Goal: Task Accomplishment & Management: Manage account settings

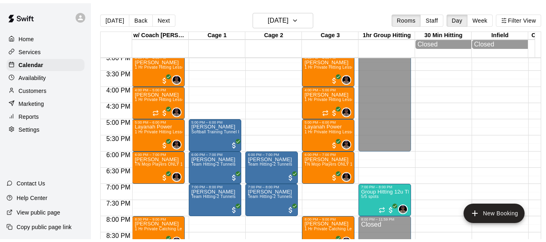
scroll to position [492, 0]
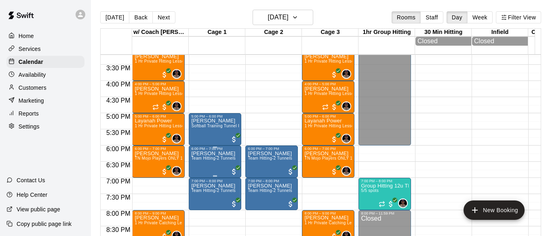
click at [221, 161] on span "Team Hitting-2 Tunnels" at bounding box center [213, 158] width 44 height 4
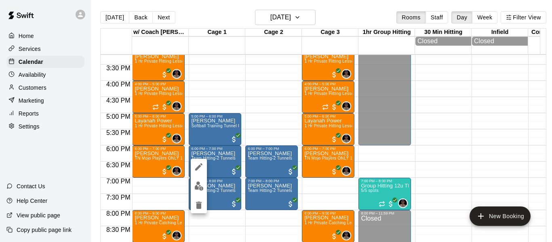
click at [236, 169] on div at bounding box center [276, 121] width 552 height 242
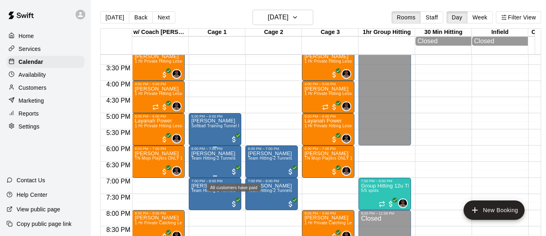
click at [233, 172] on span "All customers have paid" at bounding box center [234, 172] width 8 height 8
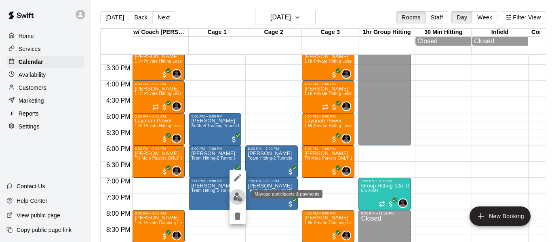
click at [237, 199] on img "edit" at bounding box center [237, 196] width 9 height 9
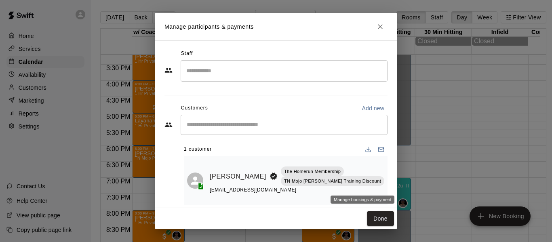
click at [388, 191] on icon "Manage bookings & payment" at bounding box center [392, 195] width 8 height 8
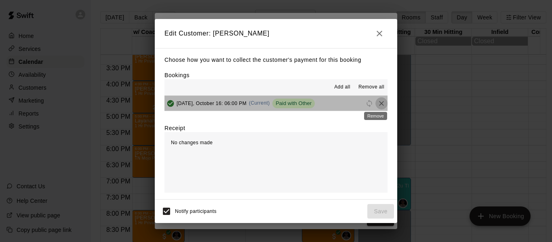
click at [378, 101] on icon "Remove" at bounding box center [382, 103] width 8 height 8
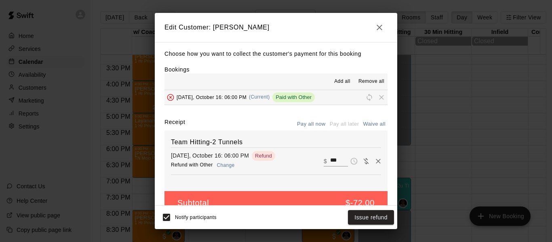
click at [226, 167] on button "Change" at bounding box center [226, 166] width 26 height 12
click at [230, 167] on button "Change" at bounding box center [224, 166] width 26 height 12
click at [382, 27] on icon "button" at bounding box center [380, 28] width 10 height 10
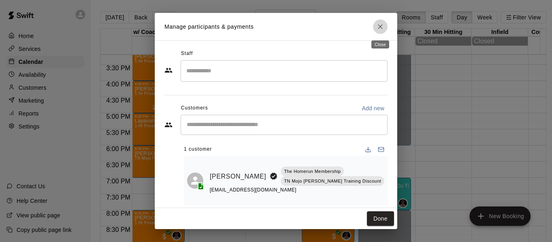
click at [382, 26] on icon "Close" at bounding box center [380, 26] width 5 height 5
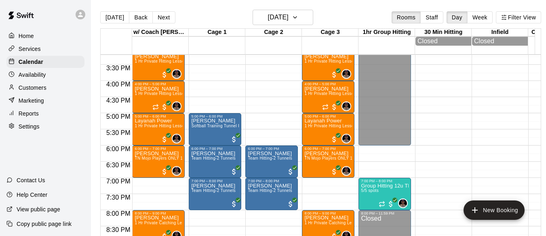
click at [35, 92] on p "Customers" at bounding box center [33, 88] width 28 height 8
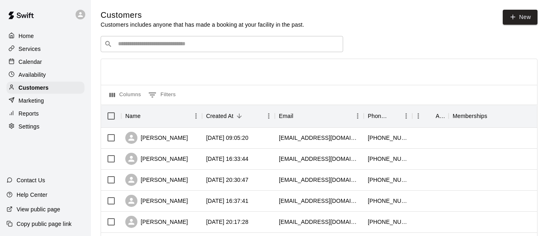
click at [149, 50] on div "​ ​" at bounding box center [222, 44] width 243 height 16
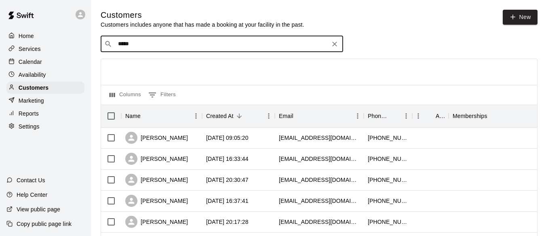
type input "******"
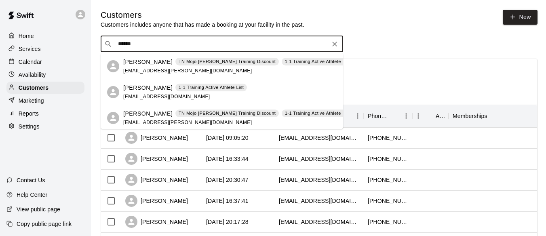
click at [142, 93] on div "[PERSON_NAME] 1-1 Training Active Athlete List [EMAIL_ADDRESS][DOMAIN_NAME]" at bounding box center [185, 92] width 124 height 17
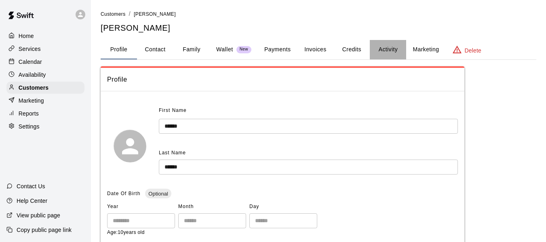
click at [392, 51] on button "Activity" at bounding box center [388, 49] width 36 height 19
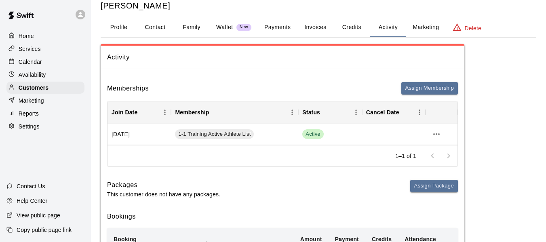
scroll to position [27, 0]
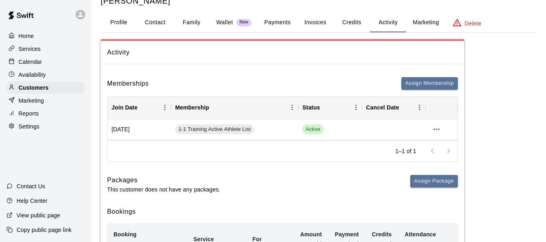
click at [286, 24] on button "Payments" at bounding box center [277, 22] width 39 height 19
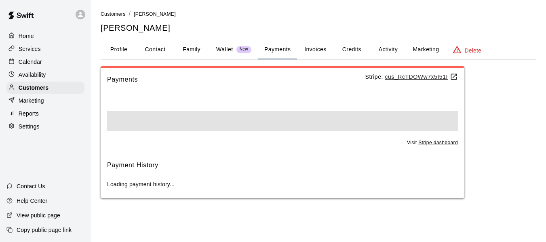
scroll to position [0, 0]
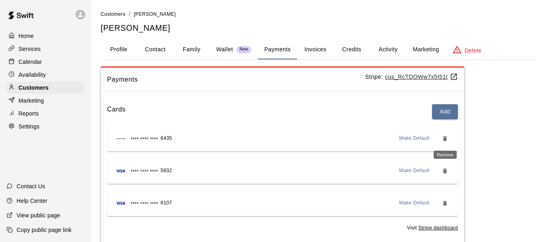
click at [446, 139] on icon "Remove" at bounding box center [445, 138] width 4 height 5
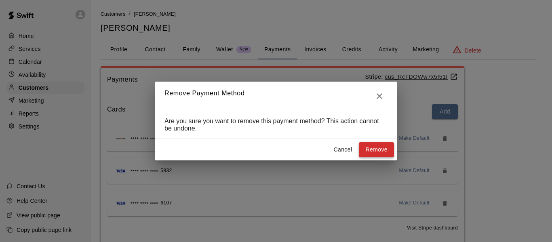
click at [386, 155] on button "Remove" at bounding box center [376, 149] width 35 height 15
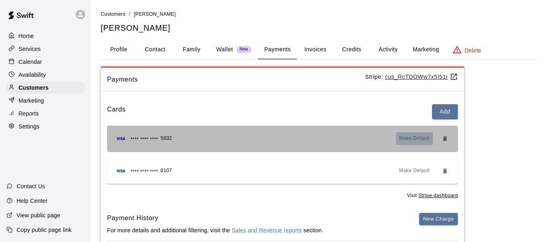
click at [419, 138] on span "Make Default" at bounding box center [414, 139] width 31 height 8
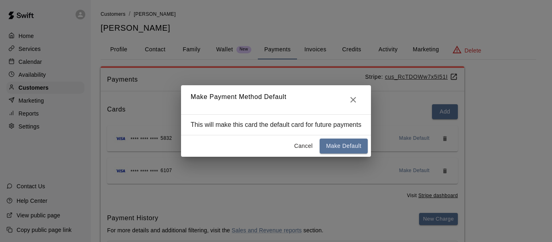
click at [333, 154] on div "Cancel Make Default" at bounding box center [276, 145] width 190 height 21
click at [347, 143] on button "Make Default" at bounding box center [344, 146] width 48 height 15
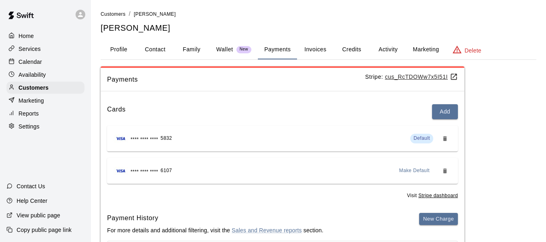
click at [43, 76] on p "Availability" at bounding box center [32, 75] width 27 height 8
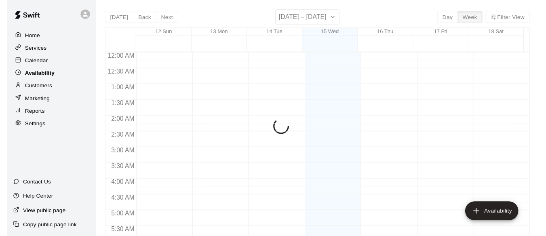
scroll to position [483, 0]
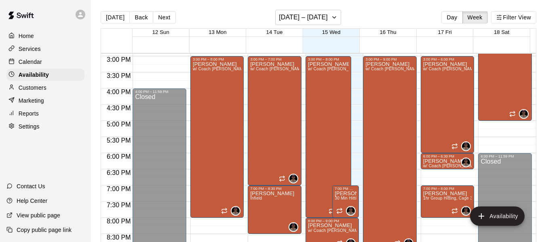
click at [56, 63] on div "Calendar" at bounding box center [45, 62] width 78 height 12
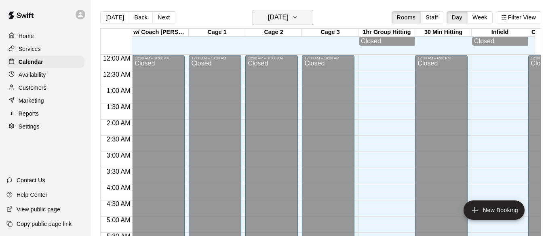
scroll to position [483, 0]
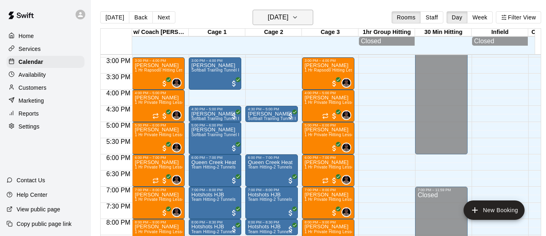
click at [298, 18] on icon "button" at bounding box center [295, 18] width 6 height 10
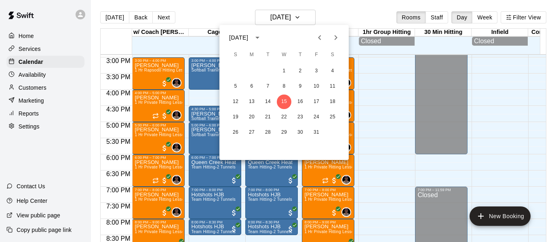
click at [333, 36] on icon "Next month" at bounding box center [336, 38] width 10 height 10
click at [251, 135] on button "24" at bounding box center [252, 132] width 15 height 15
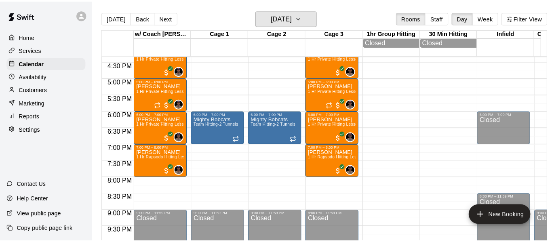
scroll to position [536, 0]
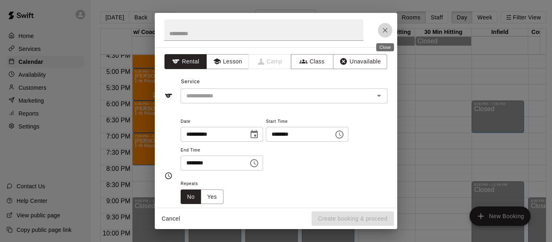
click at [389, 30] on icon "Close" at bounding box center [385, 30] width 8 height 8
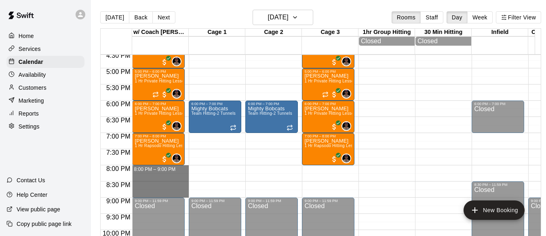
drag, startPoint x: 148, startPoint y: 171, endPoint x: 154, endPoint y: 195, distance: 25.0
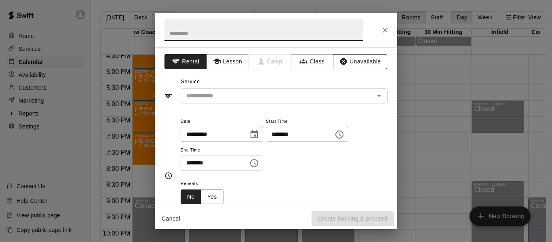
click at [349, 56] on button "Unavailable" at bounding box center [360, 61] width 54 height 15
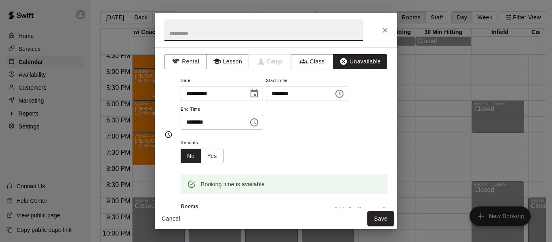
click at [302, 39] on input "text" at bounding box center [264, 29] width 199 height 21
type input "******"
click at [379, 216] on button "Save" at bounding box center [381, 218] width 27 height 15
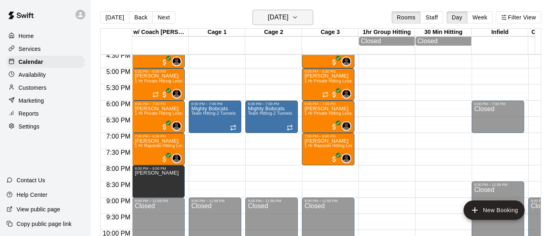
click at [313, 17] on button "[DATE]" at bounding box center [283, 17] width 61 height 15
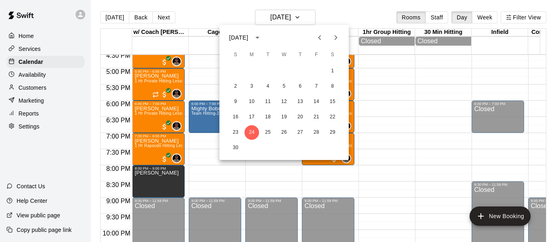
click at [114, 21] on div at bounding box center [276, 121] width 552 height 242
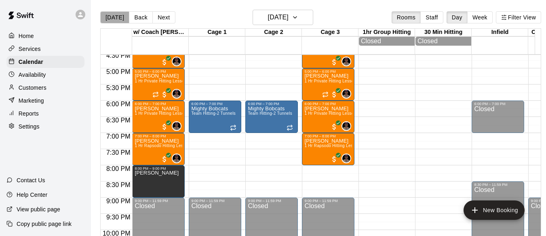
click at [114, 21] on button "[DATE]" at bounding box center [114, 17] width 29 height 12
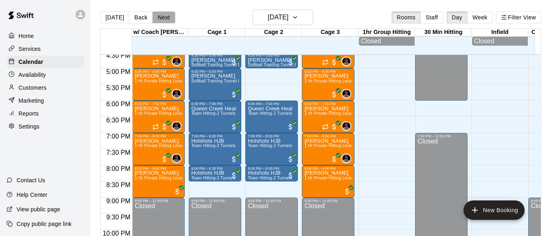
click at [166, 17] on button "Next" at bounding box center [163, 17] width 23 height 12
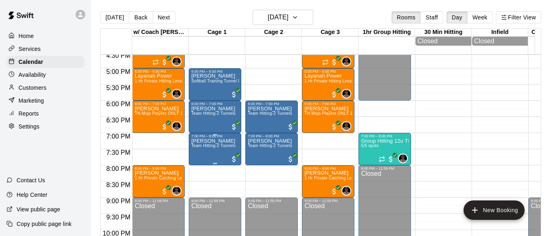
click at [210, 148] on span "Team Hitting-2 Tunnels" at bounding box center [213, 146] width 44 height 4
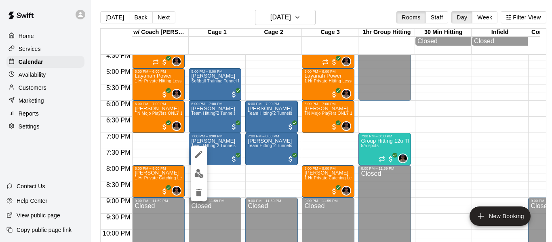
click at [214, 111] on div at bounding box center [276, 121] width 552 height 242
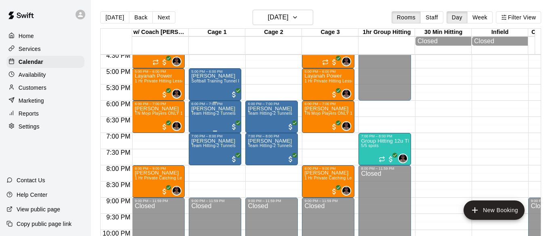
click at [209, 109] on p "[PERSON_NAME]" at bounding box center [213, 109] width 44 height 0
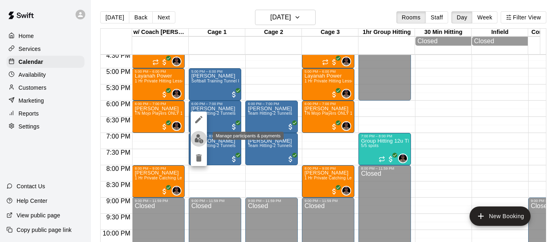
click at [200, 138] on img "edit" at bounding box center [198, 138] width 9 height 9
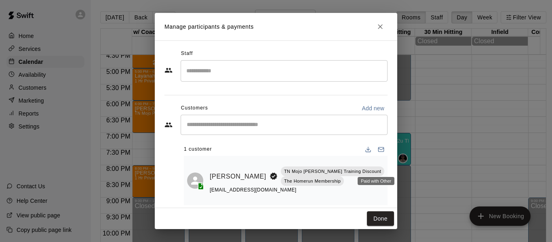
click at [363, 184] on div "Paid with Other" at bounding box center [376, 181] width 37 height 8
click at [384, 188] on button "Manage bookings & payment" at bounding box center [391, 195] width 15 height 15
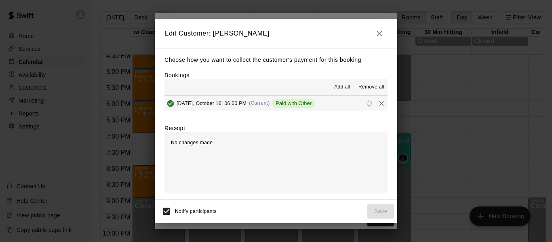
click at [342, 99] on button "[DATE], October 16: 06:00 PM (Current) Paid with Other" at bounding box center [276, 103] width 223 height 15
click at [379, 105] on icon "Remove" at bounding box center [381, 103] width 5 height 5
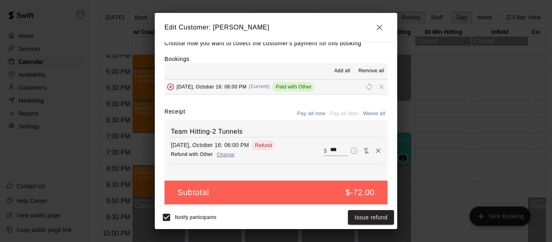
scroll to position [17, 0]
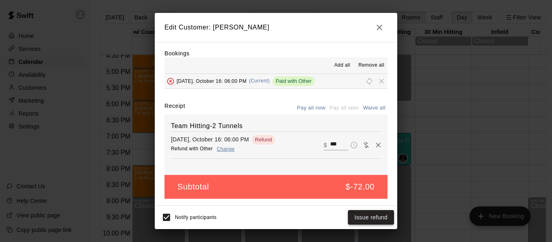
click at [369, 217] on button "Issue refund" at bounding box center [371, 217] width 46 height 15
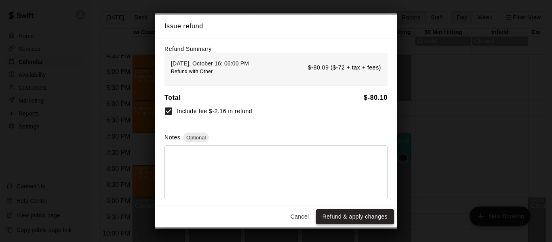
click at [350, 217] on button "Refund & apply changes" at bounding box center [355, 216] width 78 height 15
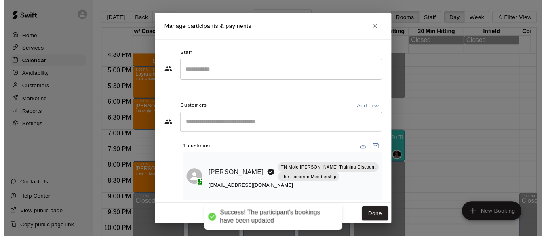
scroll to position [0, 0]
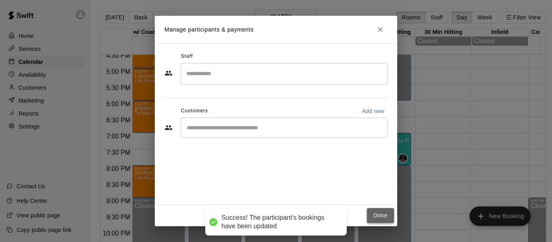
click at [380, 215] on button "Done" at bounding box center [380, 215] width 27 height 15
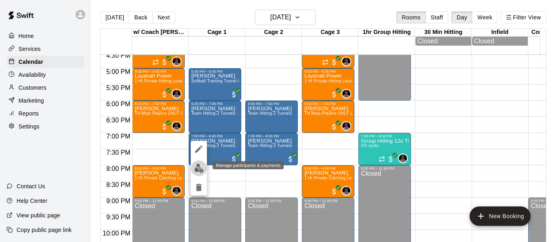
click at [198, 170] on img "edit" at bounding box center [198, 168] width 9 height 9
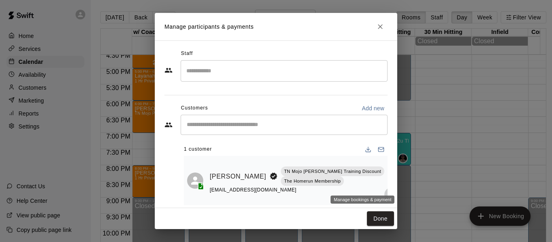
click at [389, 191] on icon "Manage bookings & payment" at bounding box center [392, 194] width 6 height 7
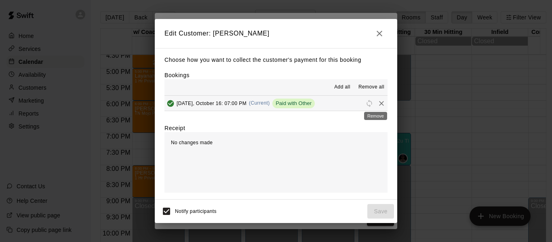
click at [378, 101] on icon "Remove" at bounding box center [382, 103] width 8 height 8
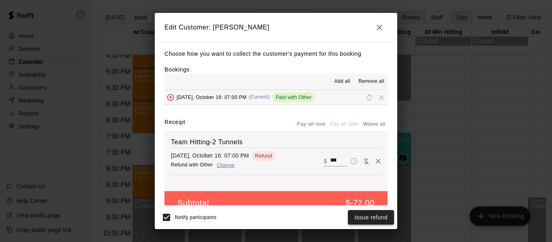
click at [364, 221] on button "Issue refund" at bounding box center [371, 217] width 46 height 15
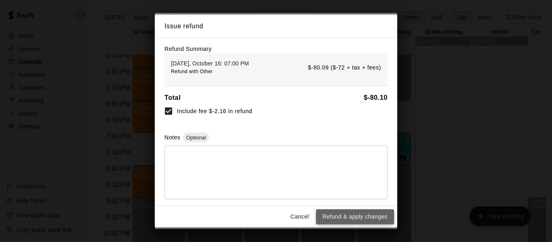
click at [362, 219] on button "Refund & apply changes" at bounding box center [355, 216] width 78 height 15
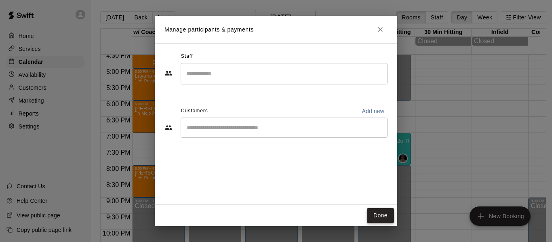
click at [374, 212] on button "Done" at bounding box center [380, 215] width 27 height 15
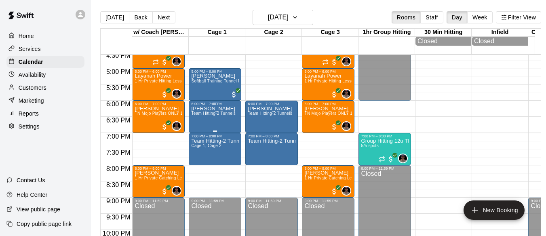
click at [217, 123] on div "[PERSON_NAME] Team Hitting-2 Tunnels" at bounding box center [213, 224] width 44 height 236
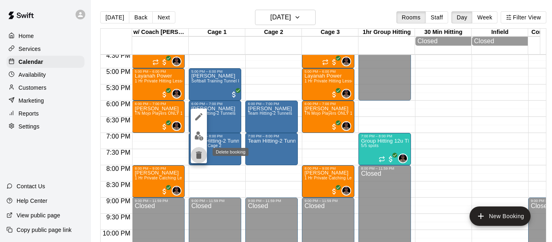
click at [196, 156] on icon "delete" at bounding box center [199, 155] width 10 height 10
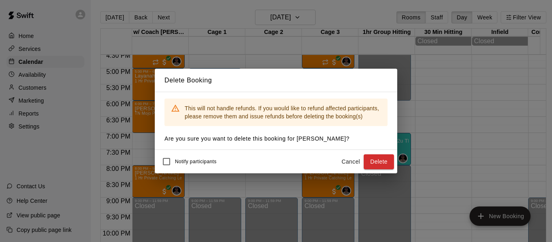
click at [370, 160] on button "Delete" at bounding box center [379, 161] width 30 height 15
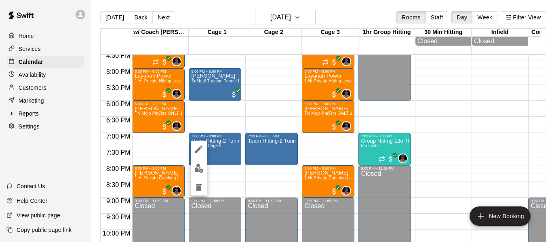
click at [196, 189] on icon "delete" at bounding box center [199, 187] width 6 height 7
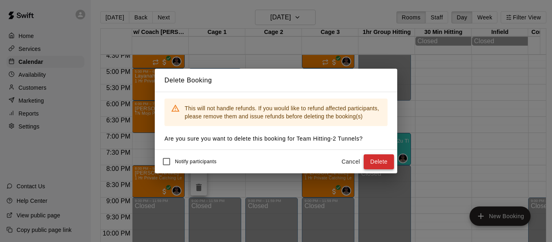
click at [382, 164] on button "Delete" at bounding box center [379, 161] width 30 height 15
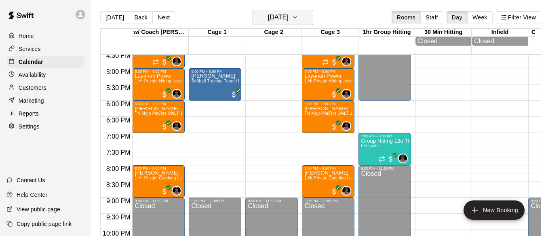
click at [313, 17] on button "[DATE]" at bounding box center [283, 17] width 61 height 15
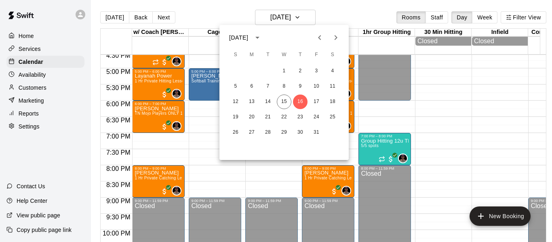
click at [192, 180] on div at bounding box center [276, 121] width 552 height 242
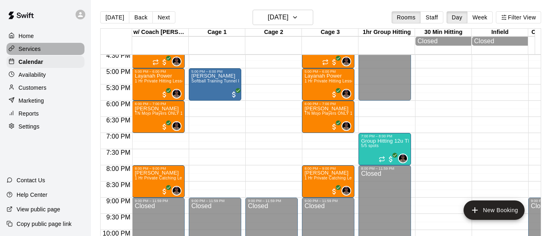
click at [30, 49] on p "Services" at bounding box center [30, 49] width 22 height 8
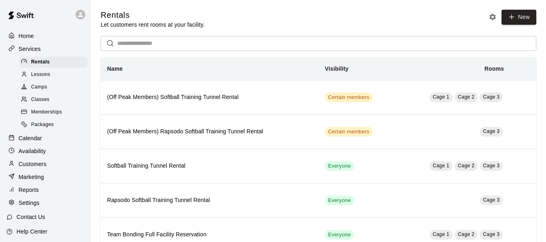
click at [36, 140] on p "Calendar" at bounding box center [30, 138] width 23 height 8
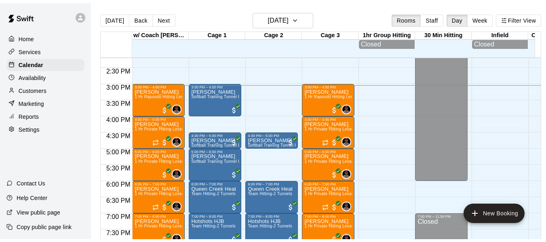
scroll to position [446, 0]
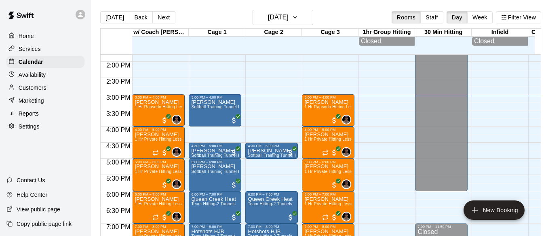
click at [39, 89] on p "Customers" at bounding box center [33, 88] width 28 height 8
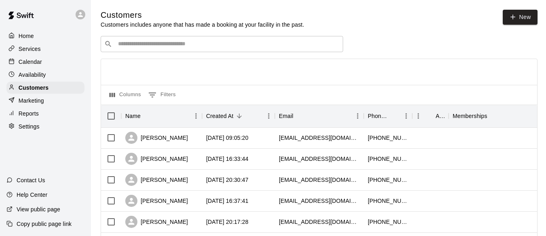
click at [144, 44] on input "Search customers by name or email" at bounding box center [228, 44] width 224 height 8
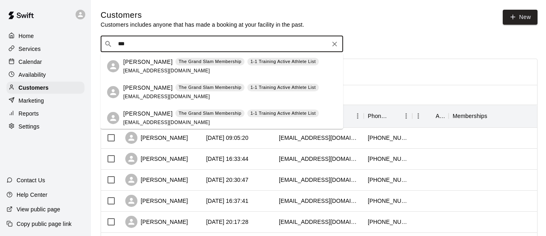
type input "****"
click at [140, 65] on p "[PERSON_NAME]" at bounding box center [147, 62] width 49 height 8
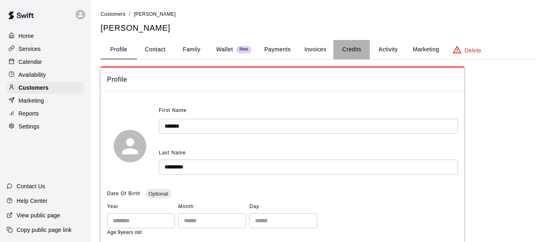
click at [359, 54] on button "Credits" at bounding box center [352, 49] width 36 height 19
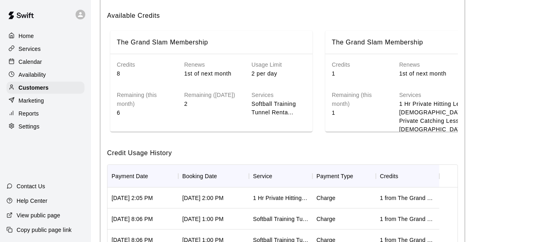
click at [30, 61] on p "Calendar" at bounding box center [30, 62] width 23 height 8
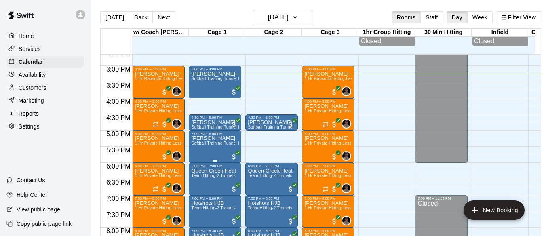
scroll to position [488, 0]
